Goal: Information Seeking & Learning: Understand process/instructions

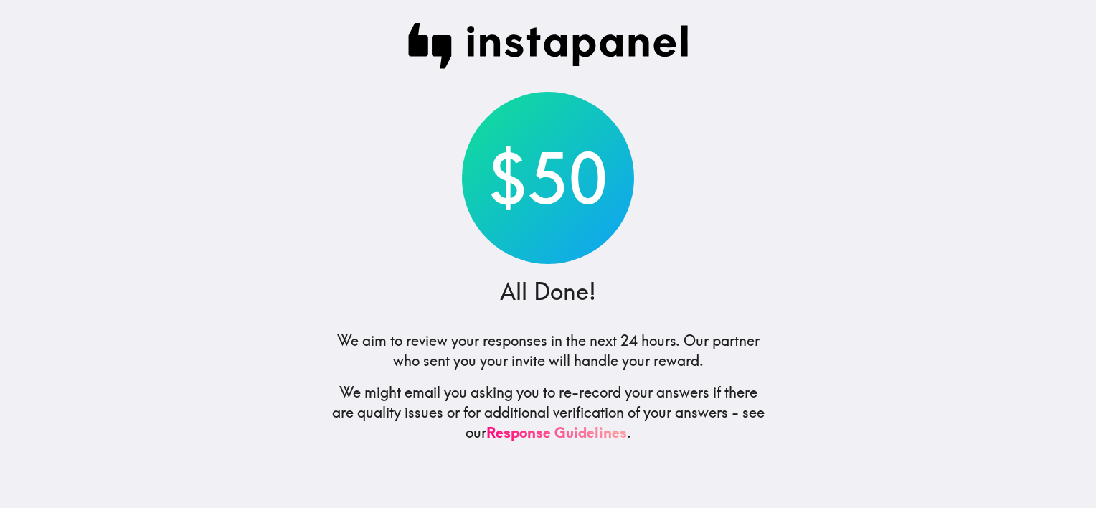
click at [561, 221] on div "$50" at bounding box center [548, 178] width 172 height 172
click at [572, 442] on div "$50 All Done! We aim to review your responses in the next 24 hours. Our partner…" at bounding box center [547, 254] width 459 height 508
click at [582, 432] on link "Response Guidelines" at bounding box center [556, 432] width 141 height 18
